Goal: Information Seeking & Learning: Check status

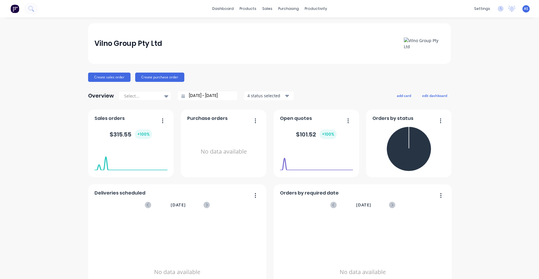
click at [357, 81] on div "Create sales order Create purchase order" at bounding box center [269, 77] width 363 height 9
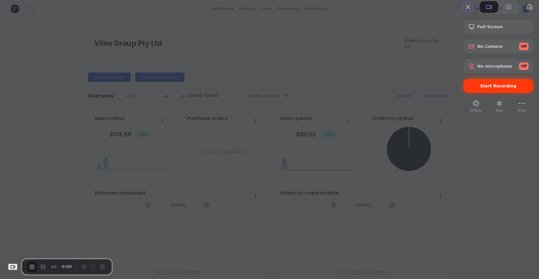
click at [484, 93] on div "Start Recording" at bounding box center [498, 86] width 70 height 14
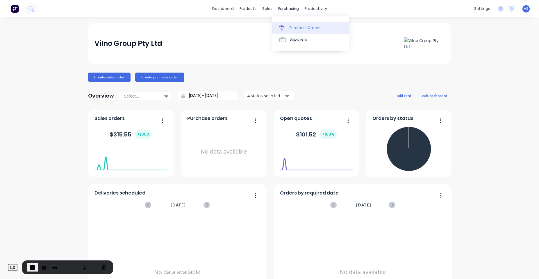
click at [295, 29] on div "Purchase Orders" at bounding box center [305, 27] width 31 height 5
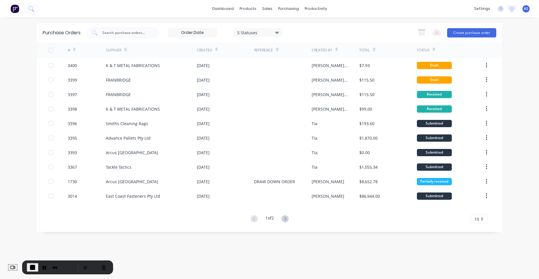
click at [202, 31] on input at bounding box center [192, 32] width 49 height 9
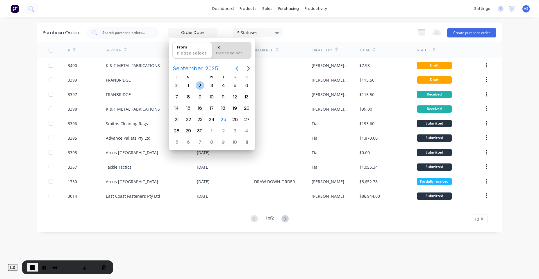
click at [199, 84] on div "2" at bounding box center [200, 85] width 9 height 9
type input "02/09/25"
radio input "false"
radio input "true"
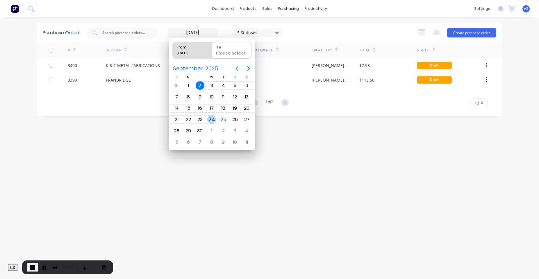
click at [214, 118] on div "24" at bounding box center [211, 119] width 9 height 9
type input "02/09/25 - 24/09/25"
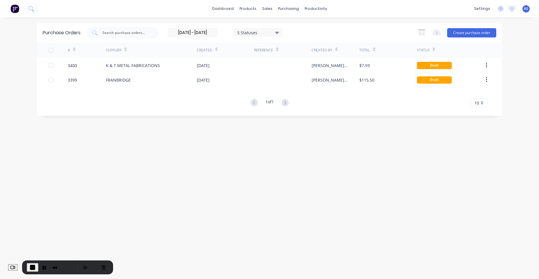
click at [190, 20] on div "dashboard products sales purchasing productivity dashboard products Product Cat…" at bounding box center [269, 139] width 539 height 279
click at [190, 33] on input "02/09/25 - 24/09/25" at bounding box center [192, 32] width 49 height 9
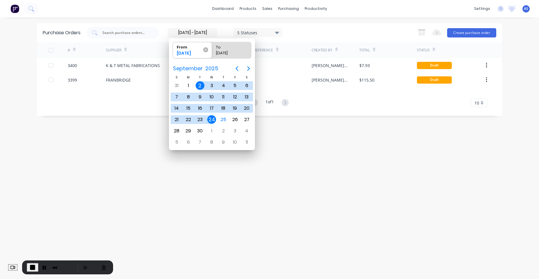
click at [206, 49] on icon at bounding box center [205, 49] width 5 height 5
click at [173, 49] on input "From [DATE]" at bounding box center [173, 50] width 0 height 16
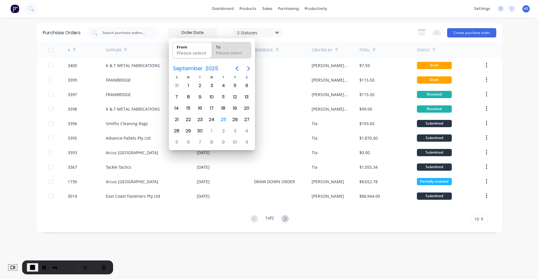
click at [27, 77] on div "dashboard products sales purchasing productivity dashboard products Product Cat…" at bounding box center [269, 139] width 539 height 279
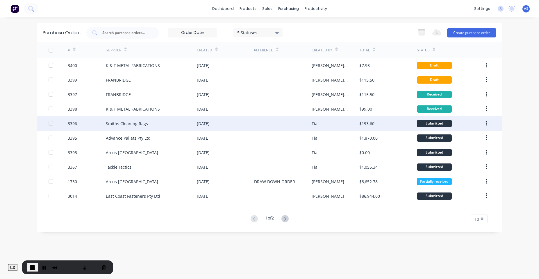
click at [54, 124] on div at bounding box center [58, 123] width 19 height 15
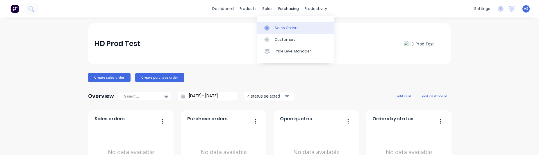
click at [281, 29] on div "Sales Orders" at bounding box center [287, 27] width 24 height 5
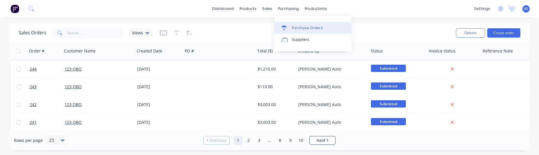
click at [297, 30] on div "Purchase Orders" at bounding box center [307, 27] width 31 height 5
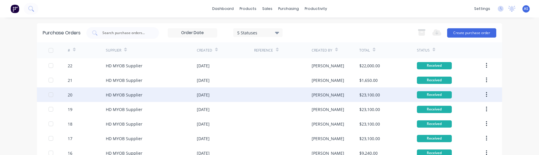
click at [49, 97] on div at bounding box center [58, 94] width 19 height 15
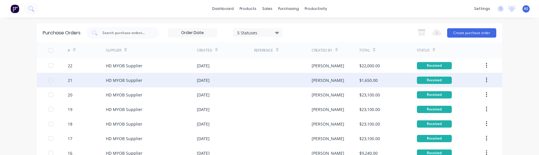
click at [49, 82] on div at bounding box center [58, 80] width 19 height 15
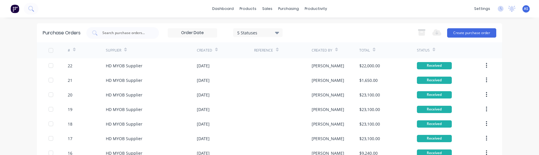
click at [26, 83] on div "dashboard products sales purchasing productivity dashboard products Product Cat…" at bounding box center [269, 77] width 539 height 155
click at [176, 33] on input at bounding box center [192, 32] width 49 height 9
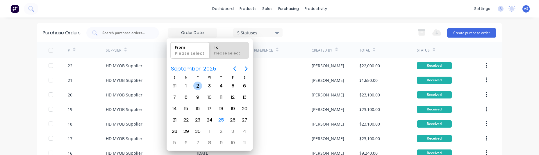
click at [198, 83] on div "2" at bounding box center [197, 85] width 9 height 9
type input "02/09/25"
radio input "false"
radio input "true"
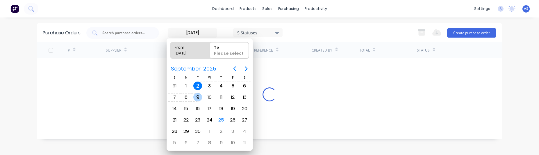
click at [203, 95] on div "9" at bounding box center [198, 97] width 12 height 11
type input "02/09/25 - 09/09/25"
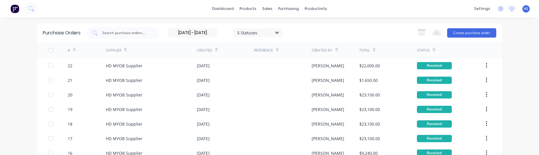
click at [310, 0] on div "dashboard products sales purchasing productivity dashboard products Product Cat…" at bounding box center [269, 8] width 539 height 17
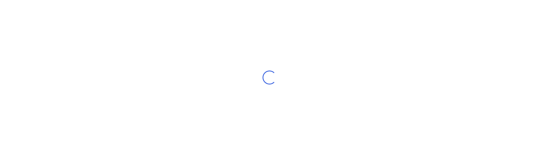
click at [139, 83] on div "Loading..." at bounding box center [269, 77] width 539 height 155
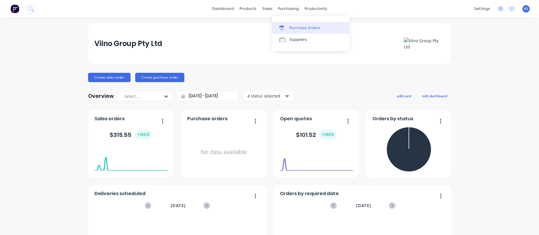
click at [297, 30] on div "Purchase Orders" at bounding box center [305, 27] width 31 height 5
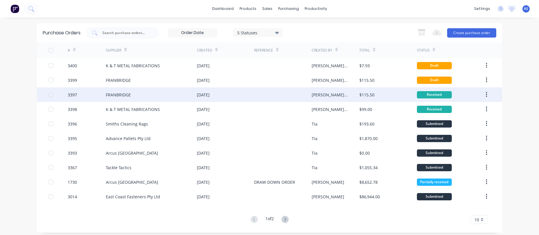
click at [49, 94] on div at bounding box center [51, 95] width 12 height 12
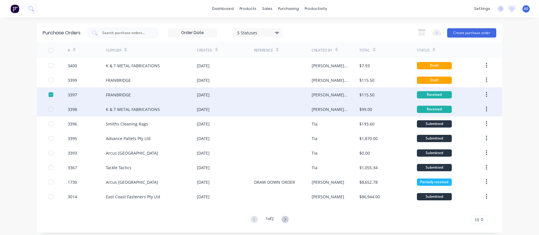
click at [49, 108] on div at bounding box center [51, 109] width 12 height 12
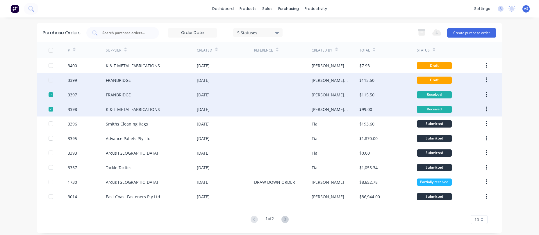
click at [48, 79] on div at bounding box center [51, 80] width 12 height 12
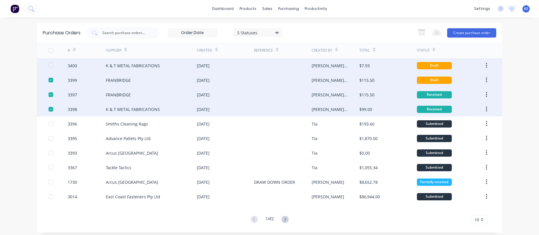
click at [49, 67] on div at bounding box center [51, 66] width 12 height 12
click at [24, 92] on div "dashboard products sales purchasing productivity dashboard products Product Cat…" at bounding box center [269, 117] width 539 height 235
click at [50, 65] on div at bounding box center [51, 66] width 12 height 12
click at [49, 83] on div at bounding box center [58, 80] width 19 height 15
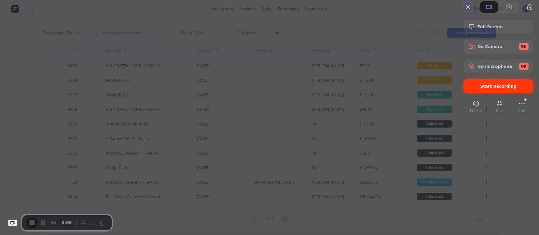
click at [483, 88] on span "Start Recording" at bounding box center [498, 86] width 36 height 5
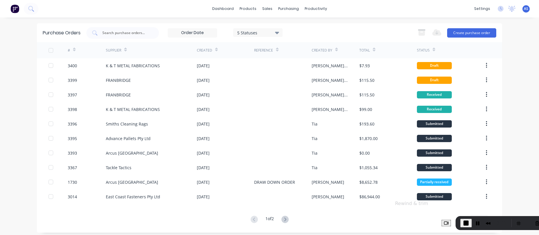
scroll to position [3, 0]
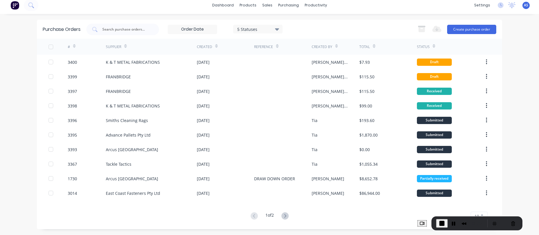
drag, startPoint x: 55, startPoint y: 227, endPoint x: 464, endPoint y: 241, distance: 409.6
click at [464, 154] on html "dashboard products sales purchasing productivity dashboard products Product Cat…" at bounding box center [269, 117] width 539 height 235
click at [196, 32] on input at bounding box center [192, 29] width 49 height 9
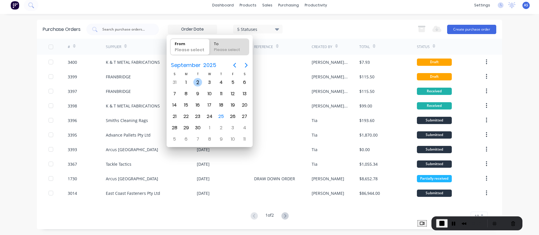
click at [196, 81] on div "2" at bounding box center [197, 82] width 9 height 9
type input "02/09/25"
radio input "false"
radio input "true"
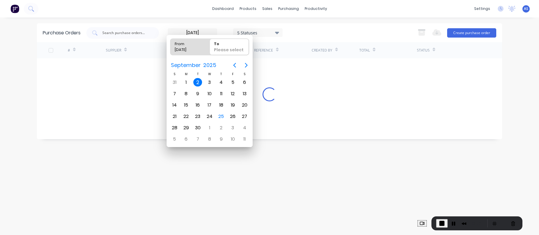
scroll to position [0, 0]
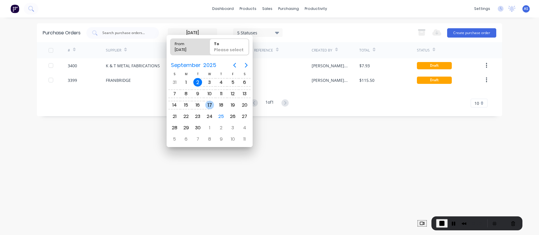
click at [212, 100] on div "17" at bounding box center [210, 104] width 12 height 11
type input "02/09/25 - 17/09/25"
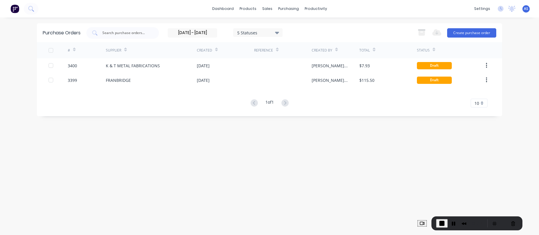
click at [206, 34] on input "02/09/25 - 17/09/25" at bounding box center [192, 32] width 49 height 9
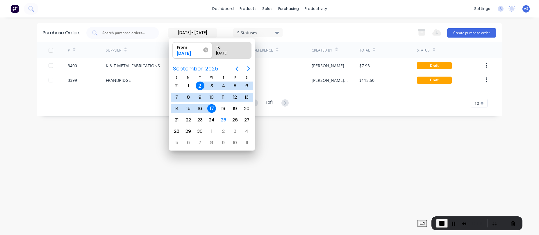
click at [206, 51] on icon at bounding box center [205, 49] width 5 height 5
click at [173, 51] on input "From 02/09/25" at bounding box center [173, 50] width 0 height 16
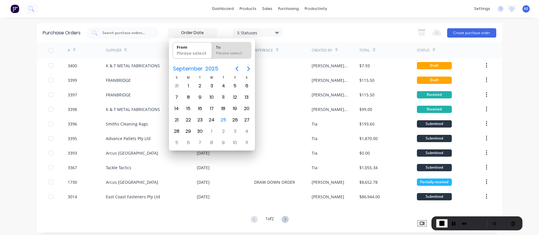
click at [32, 63] on div "dashboard products sales purchasing productivity dashboard products Product Cat…" at bounding box center [269, 117] width 539 height 235
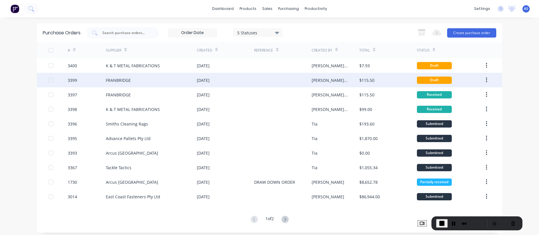
click at [51, 81] on div at bounding box center [51, 80] width 12 height 12
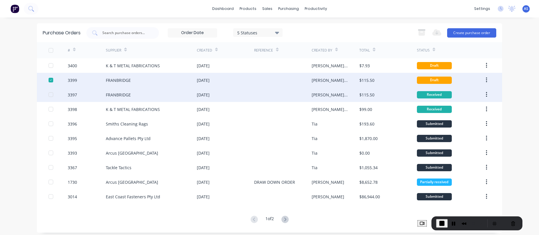
click at [50, 97] on div at bounding box center [51, 95] width 12 height 12
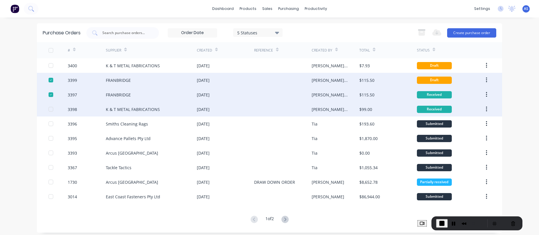
click at [49, 110] on div at bounding box center [51, 109] width 12 height 12
click at [50, 50] on div at bounding box center [51, 50] width 12 height 12
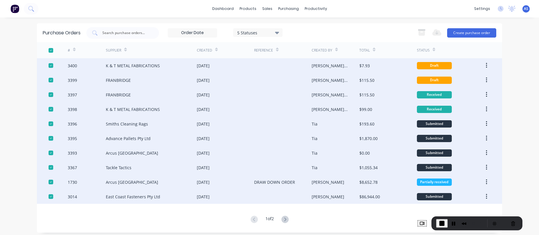
click at [49, 52] on div at bounding box center [51, 50] width 12 height 12
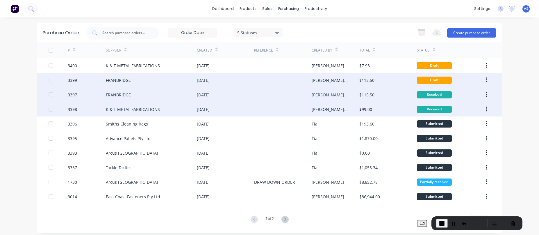
click at [202, 31] on input at bounding box center [192, 32] width 49 height 9
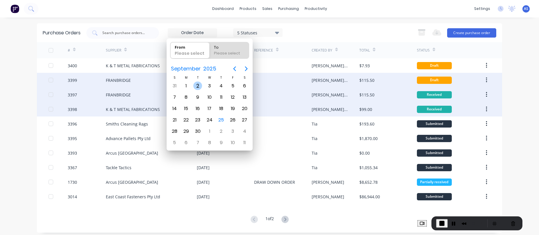
click at [199, 83] on div "2" at bounding box center [197, 85] width 9 height 9
type input "02/09/25"
radio input "false"
radio input "true"
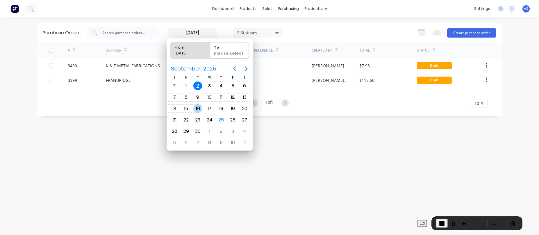
click at [198, 104] on div "16" at bounding box center [197, 108] width 9 height 9
type input "02/09/25 - 16/09/25"
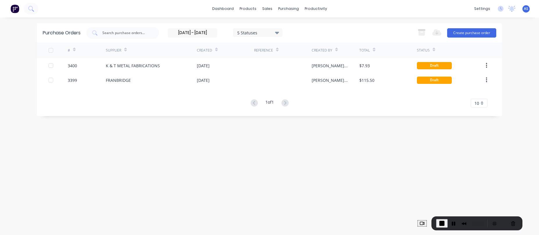
click at [195, 29] on input "02/09/25 - 16/09/25" at bounding box center [192, 32] width 49 height 9
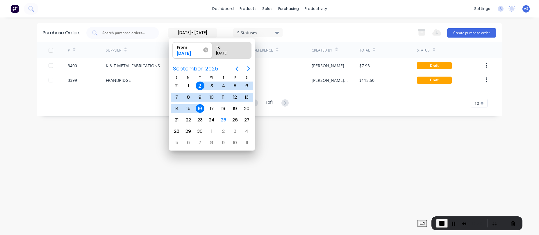
click at [206, 51] on icon at bounding box center [205, 49] width 5 height 5
click at [173, 51] on input "From 02/09/25" at bounding box center [173, 50] width 0 height 16
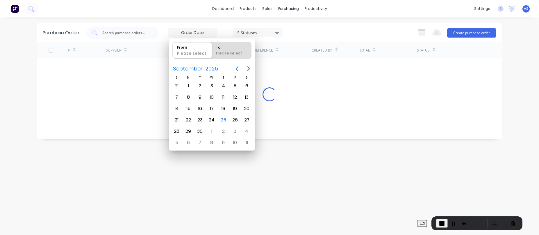
click at [214, 17] on div "dashboard products sales purchasing productivity dashboard products Product Cat…" at bounding box center [269, 8] width 539 height 17
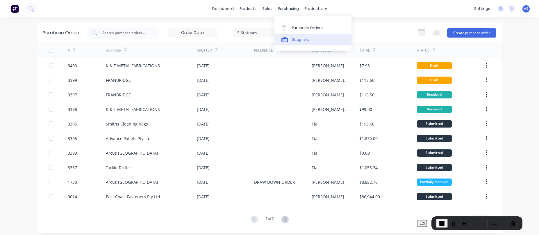
click at [301, 40] on div "Suppliers" at bounding box center [300, 39] width 17 height 5
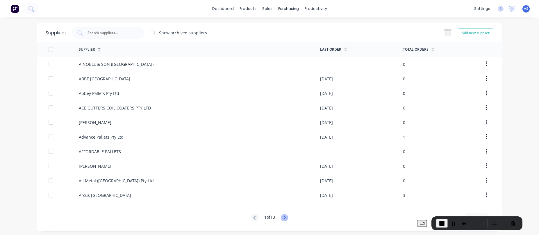
click at [286, 154] on icon at bounding box center [284, 217] width 7 height 7
click at [284, 154] on div at bounding box center [284, 218] width 7 height 8
click at [283, 154] on icon at bounding box center [284, 217] width 7 height 7
click at [286, 154] on icon at bounding box center [284, 217] width 7 height 7
click at [288, 154] on div "5 of 13 10 5 10 15 20 25 30 35" at bounding box center [269, 218] width 465 height 8
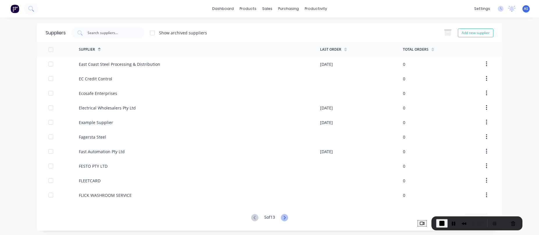
click at [281, 154] on icon at bounding box center [284, 217] width 7 height 7
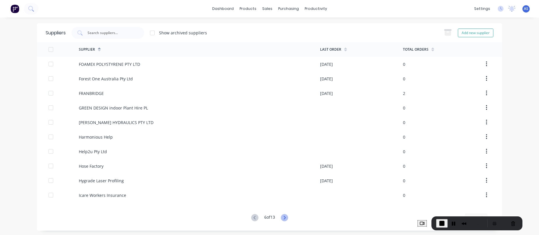
click at [281, 154] on icon at bounding box center [284, 217] width 7 height 7
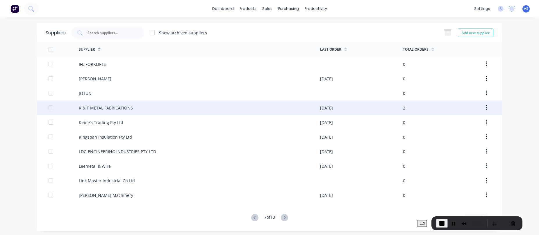
click at [288, 114] on div "K & T METAL FABRICATIONS" at bounding box center [199, 107] width 241 height 15
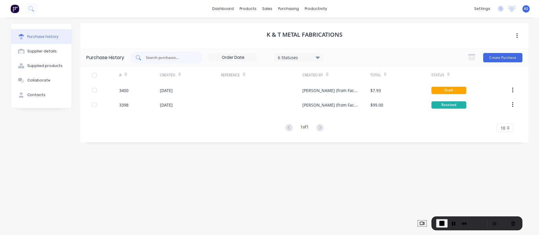
click at [163, 58] on input "text" at bounding box center [169, 58] width 48 height 6
drag, startPoint x: 232, startPoint y: 52, endPoint x: 235, endPoint y: 57, distance: 5.5
click at [233, 52] on div "6 Statuses 6 Statuses" at bounding box center [226, 58] width 193 height 12
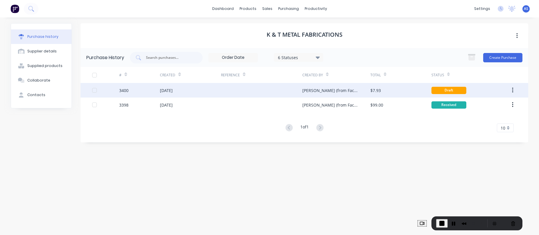
click at [93, 90] on div at bounding box center [95, 90] width 12 height 12
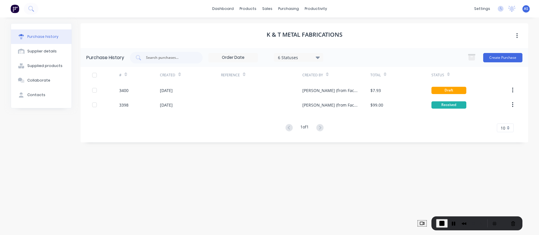
click at [229, 56] on input at bounding box center [233, 57] width 49 height 9
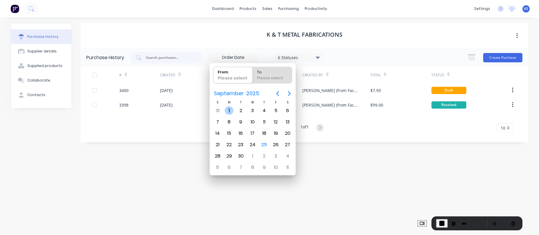
click at [229, 111] on div "1" at bounding box center [229, 110] width 9 height 9
type input "01/09/25"
radio input "false"
radio input "true"
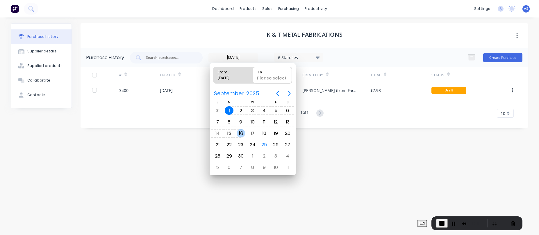
click at [239, 130] on div "16" at bounding box center [241, 133] width 9 height 9
type input "01/09/25 - 16/09/25"
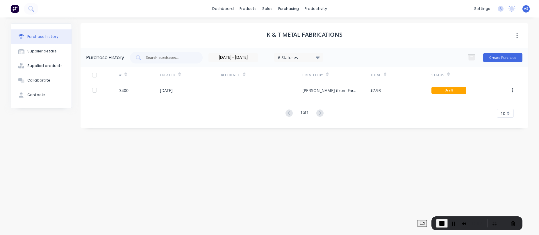
click at [229, 32] on div "K & T METAL FABRICATIONS" at bounding box center [305, 35] width 448 height 25
click at [239, 56] on input "01/09/25 - 16/09/25" at bounding box center [233, 57] width 49 height 9
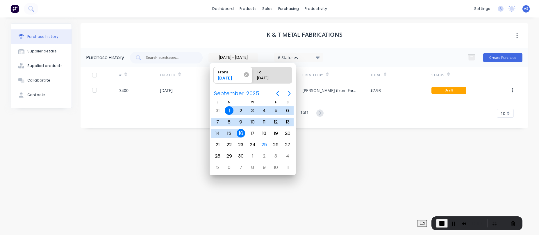
click at [249, 74] on icon at bounding box center [246, 74] width 5 height 5
click at [214, 74] on input "From 01/09/25" at bounding box center [213, 75] width 0 height 16
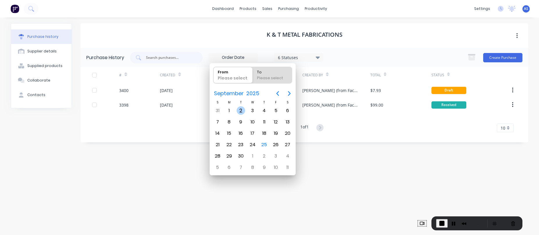
click at [242, 109] on div "2" at bounding box center [241, 110] width 9 height 9
type input "02/09/25"
radio input "false"
radio input "true"
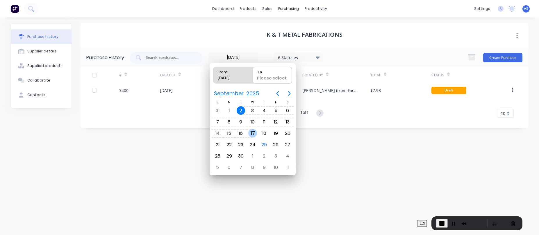
click at [256, 137] on div "17" at bounding box center [253, 133] width 12 height 11
type input "02/09/25 - 17/09/25"
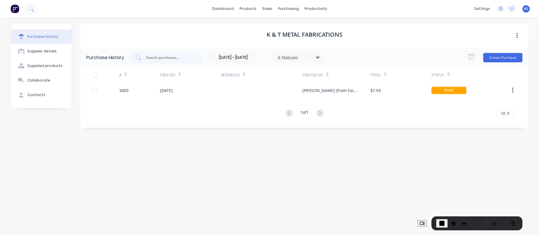
click at [249, 31] on div "K & T METAL FABRICATIONS" at bounding box center [305, 35] width 448 height 25
click at [247, 55] on input "02/09/25 - 17/09/25" at bounding box center [233, 57] width 49 height 9
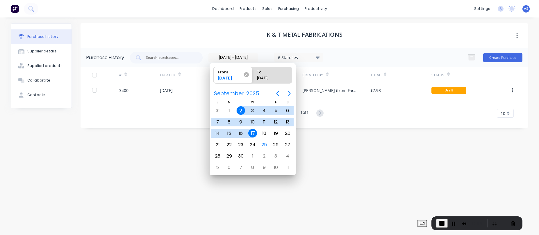
click at [247, 74] on icon at bounding box center [246, 74] width 5 height 5
click at [214, 74] on input "From 02/09/25" at bounding box center [213, 75] width 0 height 16
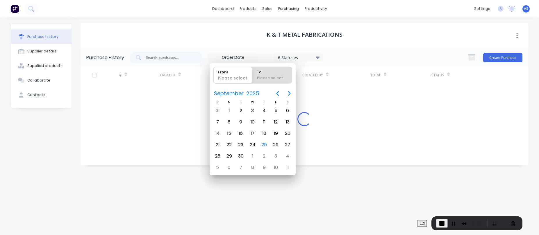
click at [227, 33] on div "K & T METAL FABRICATIONS" at bounding box center [305, 35] width 448 height 25
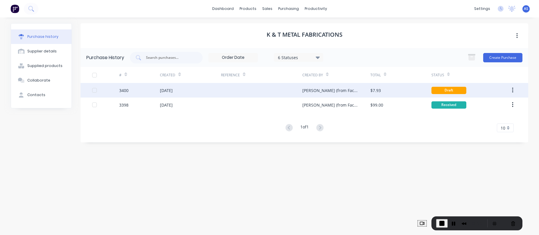
click at [94, 90] on div at bounding box center [95, 90] width 12 height 12
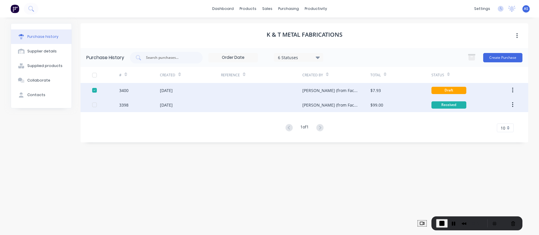
click at [93, 102] on div at bounding box center [105, 104] width 27 height 15
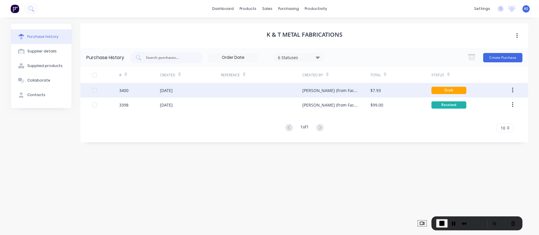
click at [94, 90] on div at bounding box center [95, 90] width 12 height 12
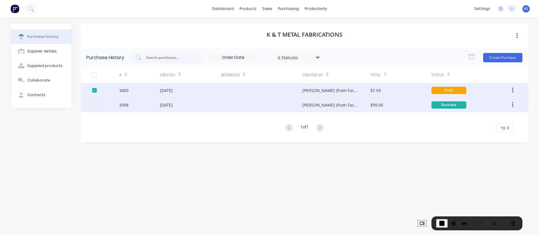
click at [94, 105] on div at bounding box center [95, 105] width 12 height 12
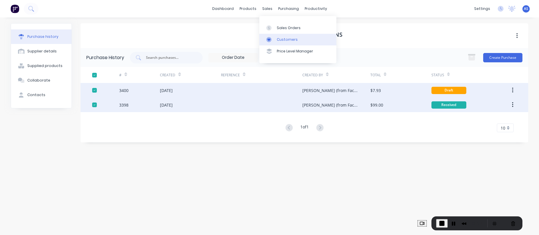
click at [279, 34] on link "Customers" at bounding box center [297, 40] width 77 height 12
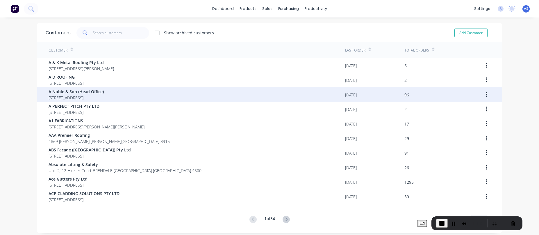
click at [194, 99] on div "A Noble & Son (Head Office) 24-30 Kaurna Avenue EDINBURGH South Australia Austr…" at bounding box center [197, 94] width 297 height 15
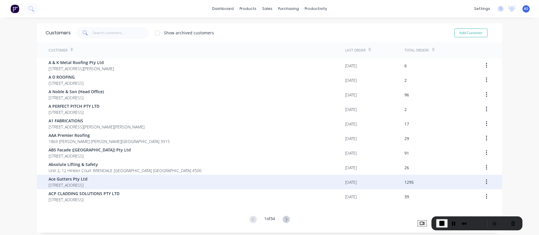
click at [314, 154] on div "Ace Gutters Pty Ltd PO Box 99 MORTDALE New South Wales Australia 2223" at bounding box center [197, 181] width 297 height 15
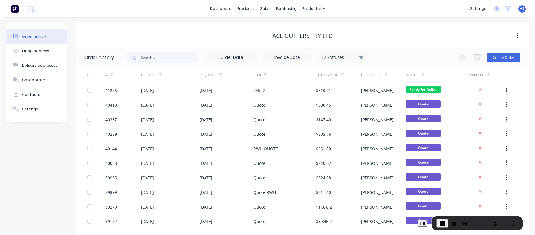
click at [233, 58] on input at bounding box center [231, 57] width 49 height 9
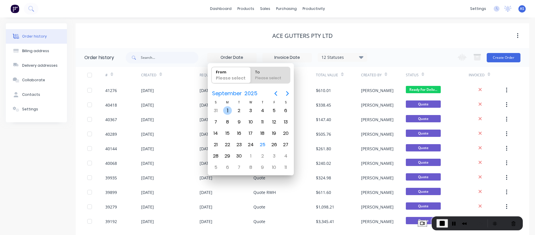
click at [227, 108] on div "1" at bounding box center [227, 110] width 9 height 9
type input "01/09/25"
radio input "false"
radio input "true"
click at [242, 129] on div "16" at bounding box center [239, 133] width 12 height 11
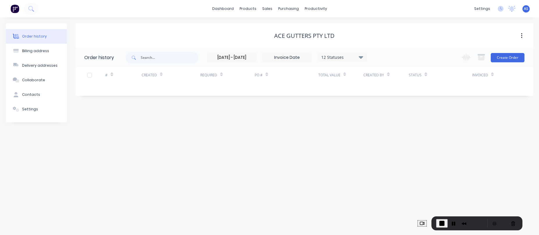
click at [236, 57] on input "01/09/25 - 16/09/25" at bounding box center [231, 57] width 49 height 9
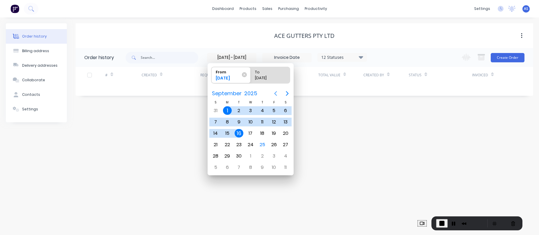
click at [276, 92] on icon "Previous page" at bounding box center [275, 93] width 3 height 5
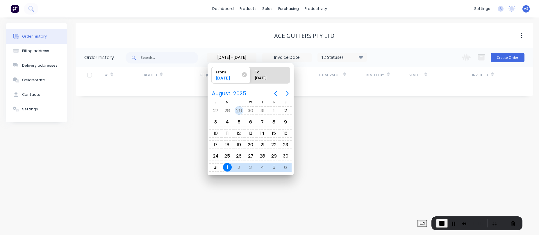
click at [242, 109] on div "29" at bounding box center [239, 110] width 9 height 9
type input "29/07/25 - 16/09/25"
radio input "false"
radio input "true"
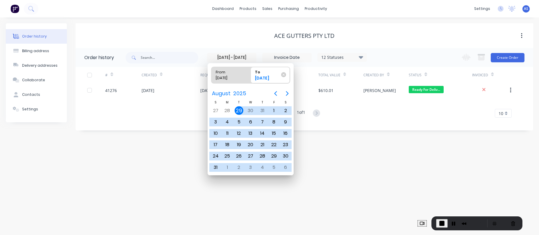
click at [225, 39] on div "Ace Gutters Pty Ltd" at bounding box center [305, 35] width 458 height 7
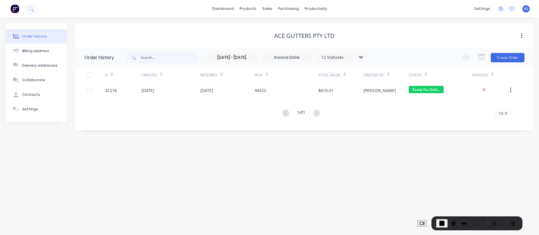
click at [279, 56] on input at bounding box center [287, 57] width 49 height 9
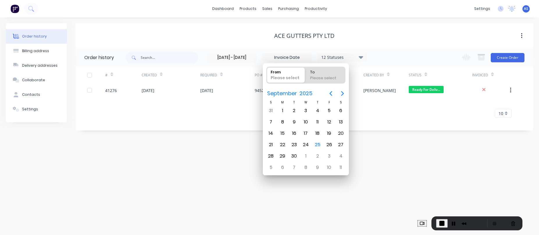
click at [294, 76] on div "Please select" at bounding box center [286, 79] width 34 height 8
click at [267, 76] on input "From Please select" at bounding box center [267, 75] width 0 height 16
click at [281, 114] on div "S M T W T F S 31 Sep 1 2 3 4 5 6 7 8 9 10 11 12 13 14 15 16 17 18 19 20 21 22 2…" at bounding box center [306, 136] width 82 height 73
click at [280, 110] on div "1" at bounding box center [282, 110] width 9 height 9
type input "01/09/25"
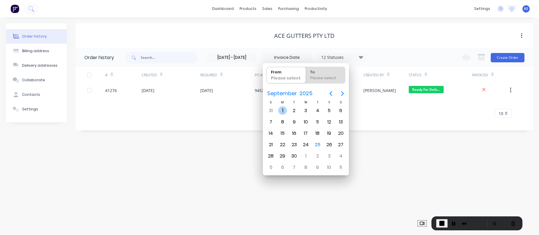
radio input "false"
radio input "true"
click at [297, 132] on div "16" at bounding box center [294, 133] width 9 height 9
type input "01/09/25 - 16/09/25"
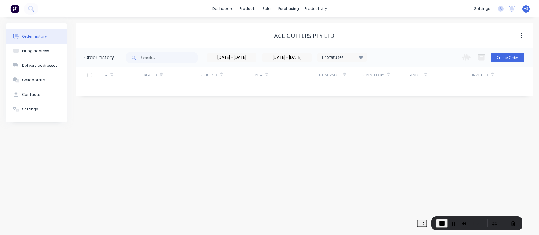
click at [265, 35] on div "Ace Gutters Pty Ltd" at bounding box center [305, 35] width 458 height 7
click at [279, 60] on input "01/09/25 - 16/09/25" at bounding box center [287, 57] width 49 height 9
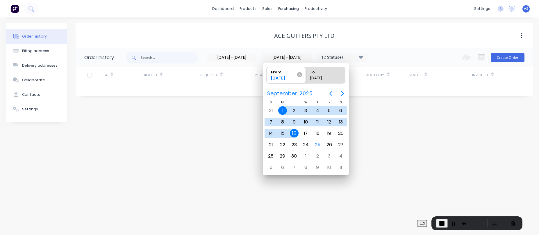
click at [298, 77] on icon at bounding box center [299, 74] width 5 height 5
click at [267, 77] on input "From 01/09/25" at bounding box center [267, 75] width 0 height 16
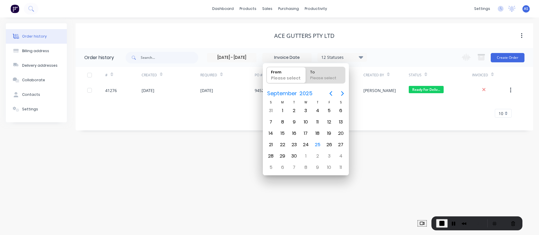
click at [245, 56] on input "29/07/25 - 16/09/25" at bounding box center [231, 57] width 49 height 9
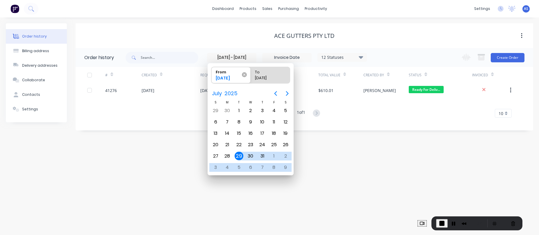
click at [246, 74] on icon at bounding box center [244, 74] width 5 height 5
click at [212, 74] on input "From 29/07/25" at bounding box center [211, 75] width 0 height 16
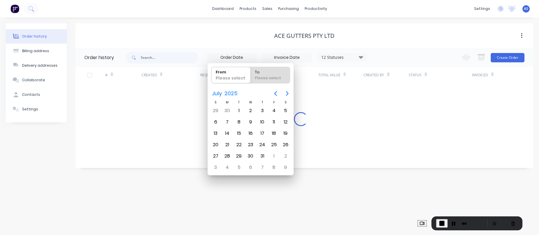
click at [244, 47] on div "Ace Gutters Pty Ltd" at bounding box center [305, 35] width 458 height 25
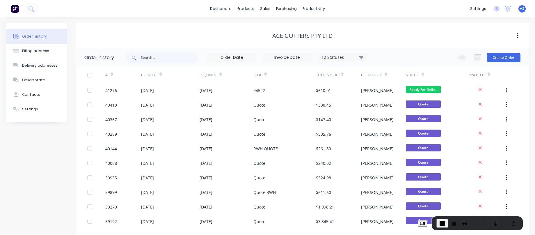
click at [287, 56] on input at bounding box center [287, 57] width 49 height 9
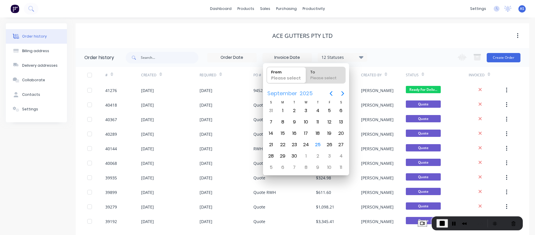
click at [302, 88] on span "2025" at bounding box center [306, 93] width 16 height 10
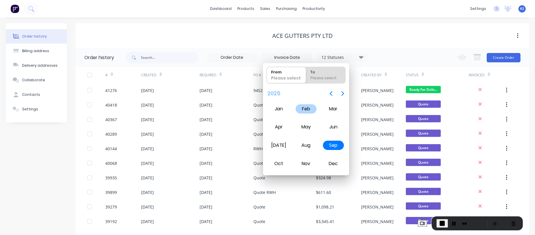
click at [300, 113] on div "Feb" at bounding box center [305, 108] width 21 height 9
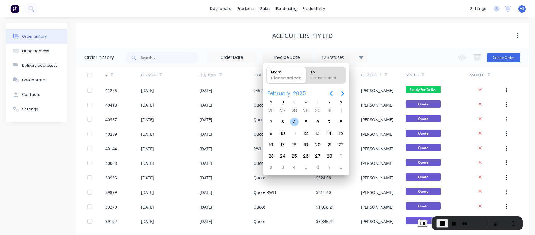
click at [297, 119] on div "4" at bounding box center [294, 121] width 9 height 9
type input "04/02/25"
radio input "false"
radio input "true"
click at [302, 94] on span "2025" at bounding box center [299, 93] width 16 height 10
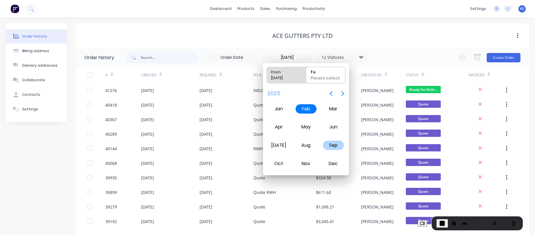
click at [332, 149] on div "Sep" at bounding box center [333, 144] width 21 height 9
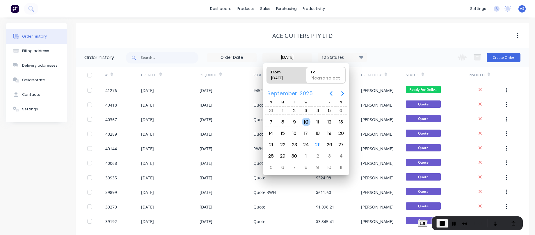
click at [306, 118] on div "10" at bounding box center [306, 121] width 9 height 9
type input "04/02/25 - 10/09/25"
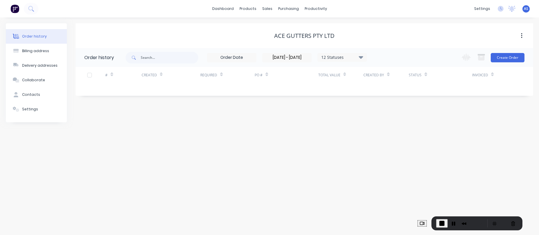
click at [242, 38] on div "Ace Gutters Pty Ltd" at bounding box center [305, 35] width 458 height 7
click at [281, 59] on input "04/02/25 - 10/09/25" at bounding box center [287, 57] width 49 height 9
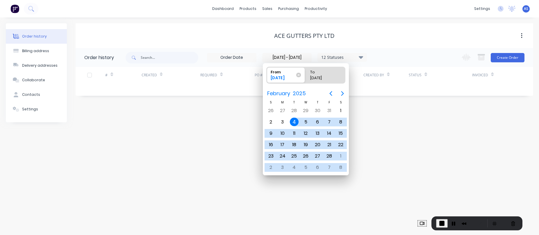
click at [301, 78] on span "From 04/02/25" at bounding box center [286, 74] width 38 height 15
click at [267, 78] on input "From 04/02/25" at bounding box center [267, 75] width 0 height 16
click at [299, 76] on icon at bounding box center [298, 74] width 5 height 5
click at [267, 76] on input "From 04/02/25" at bounding box center [267, 75] width 0 height 16
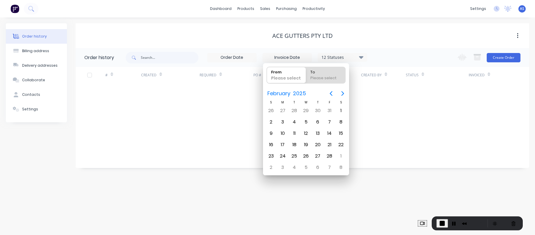
click at [236, 23] on div "Ace Gutters Pty Ltd" at bounding box center [302, 35] width 453 height 25
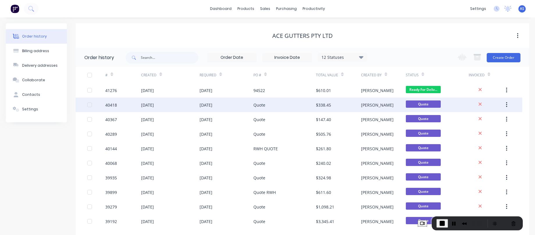
click at [87, 107] on div at bounding box center [90, 105] width 12 height 12
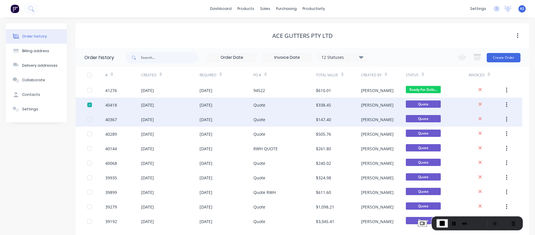
click at [89, 120] on div at bounding box center [90, 119] width 12 height 12
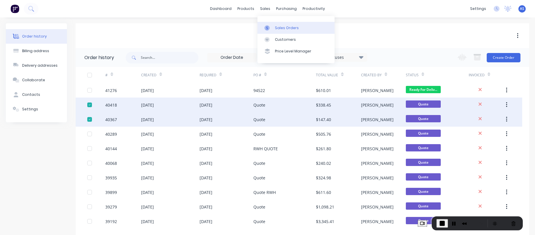
click at [274, 25] on link "Sales Orders" at bounding box center [295, 28] width 77 height 12
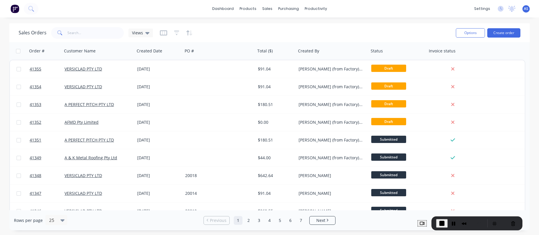
click at [179, 31] on div at bounding box center [176, 32] width 33 height 9
click at [176, 31] on icon "button" at bounding box center [176, 33] width 5 height 6
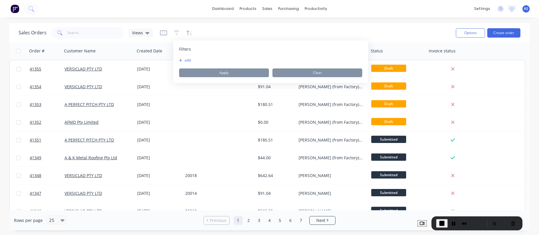
click at [186, 61] on button "add" at bounding box center [186, 60] width 15 height 5
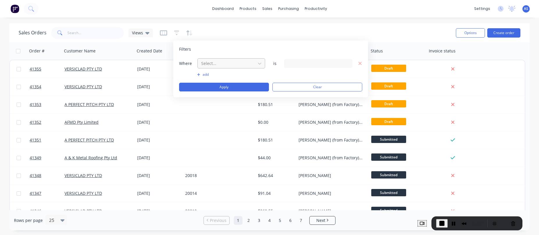
click at [215, 60] on div at bounding box center [227, 63] width 52 height 7
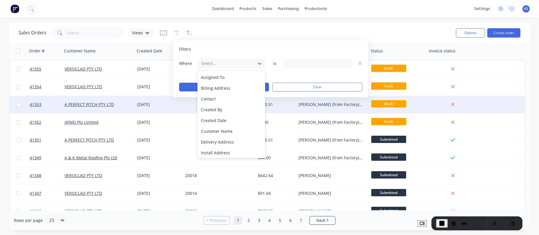
drag, startPoint x: 222, startPoint y: 123, endPoint x: 233, endPoint y: 107, distance: 19.1
click at [222, 123] on div "Created Date" at bounding box center [231, 120] width 68 height 11
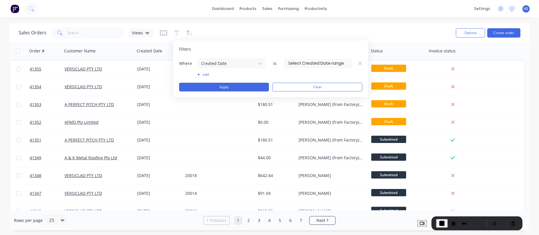
click at [310, 61] on input at bounding box center [318, 63] width 68 height 9
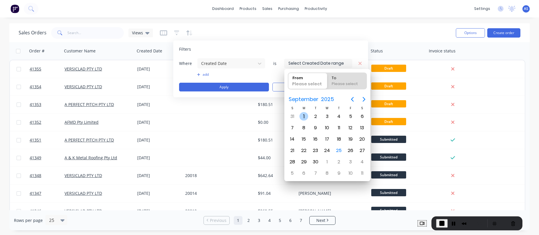
click at [306, 114] on div "1" at bounding box center [303, 116] width 9 height 9
type input "01/09/25"
radio input "false"
radio input "true"
click at [318, 33] on div "Sales Orders Views" at bounding box center [235, 33] width 433 height 14
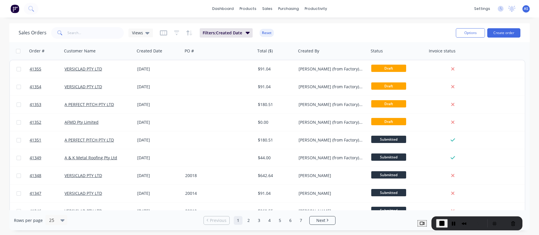
click at [295, 27] on div "Sales Orders Views Filters: Created Date Reset" at bounding box center [235, 33] width 433 height 14
click at [246, 33] on icon "button" at bounding box center [248, 32] width 4 height 6
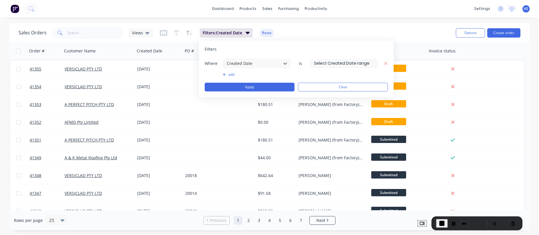
click at [313, 67] on input at bounding box center [344, 63] width 68 height 9
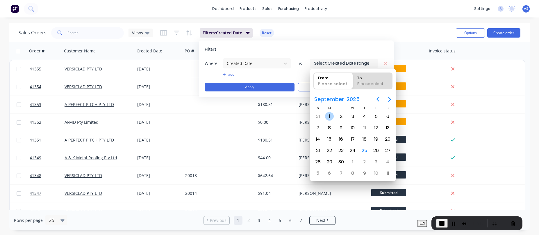
click at [325, 115] on div "1" at bounding box center [329, 116] width 9 height 9
type input "01/09/25"
radio input "false"
radio input "true"
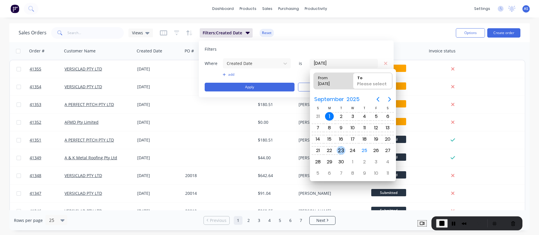
drag, startPoint x: 338, startPoint y: 146, endPoint x: 340, endPoint y: 137, distance: 9.2
click at [338, 146] on div "23" at bounding box center [341, 150] width 12 height 11
type input "31/08/25 - 23/09/25"
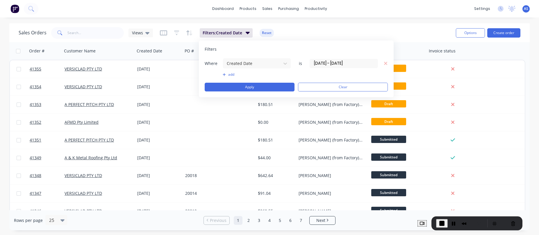
click at [336, 24] on div "Sales Orders Views Filters: Created Date Reset Options Create order" at bounding box center [269, 32] width 520 height 19
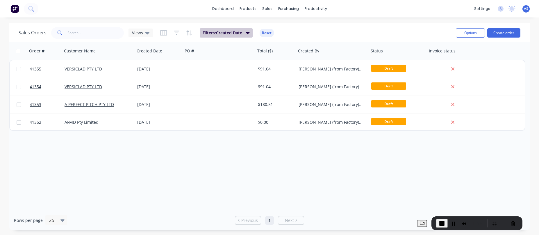
click at [235, 29] on button "Filters: Created Date" at bounding box center [226, 32] width 53 height 9
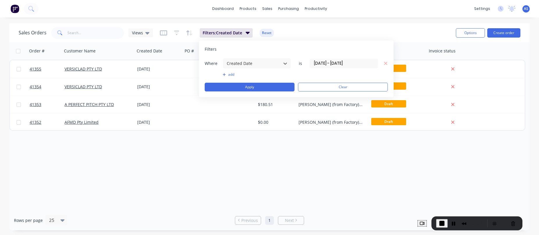
click at [318, 66] on input "31/08/25 - 23/09/25" at bounding box center [344, 63] width 68 height 9
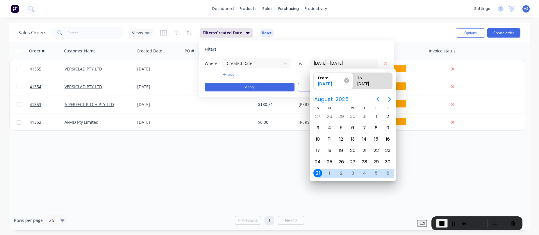
click at [347, 79] on icon at bounding box center [346, 80] width 5 height 5
click at [314, 79] on input "From 31/08/25" at bounding box center [314, 81] width 0 height 16
click at [346, 32] on div "Sales Orders Views Filters: Created Date Reset" at bounding box center [235, 33] width 433 height 14
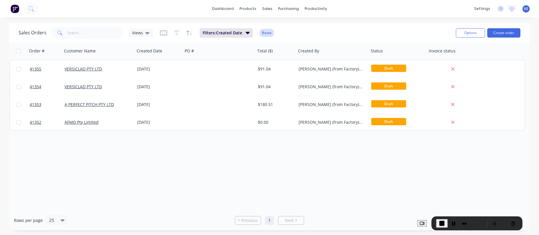
click at [263, 32] on button "Reset" at bounding box center [267, 33] width 14 height 8
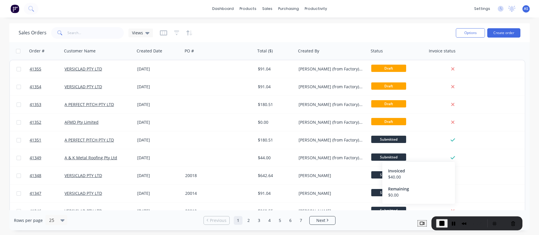
click at [445, 154] on span "End Recording" at bounding box center [441, 223] width 7 height 7
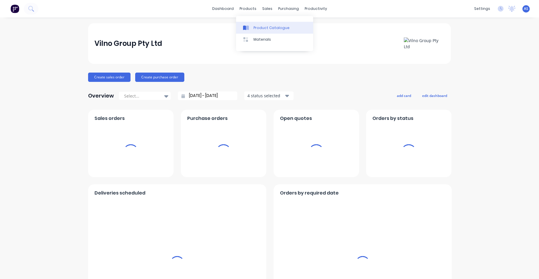
click at [255, 25] on div "Product Catalogue" at bounding box center [272, 27] width 36 height 5
